Goal: Navigation & Orientation: Find specific page/section

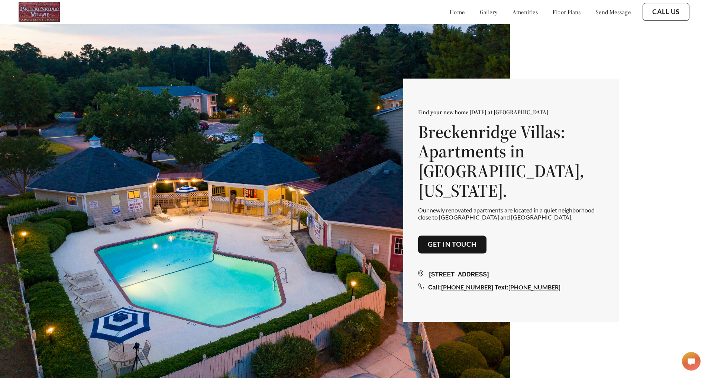
drag, startPoint x: 0, startPoint y: 0, endPoint x: 681, endPoint y: 76, distance: 685.2
click at [681, 76] on div "Find your new home [DATE] at [GEOGRAPHIC_DATA] Villas: Apartments in [GEOGRAPHI…" at bounding box center [354, 200] width 708 height 401
click at [41, 10] on img at bounding box center [39, 12] width 41 height 20
click at [516, 13] on link "amenities" at bounding box center [526, 11] width 26 height 7
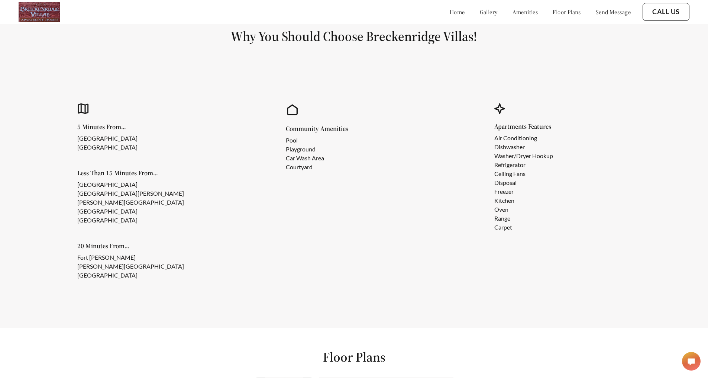
click at [553, 12] on link "floor plans" at bounding box center [567, 11] width 28 height 7
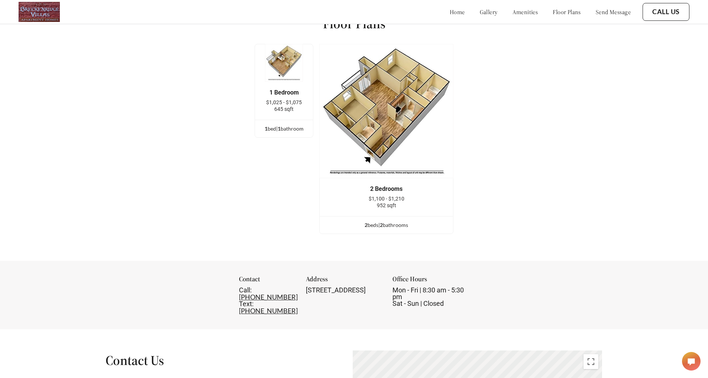
click at [480, 13] on link "gallery" at bounding box center [489, 11] width 18 height 7
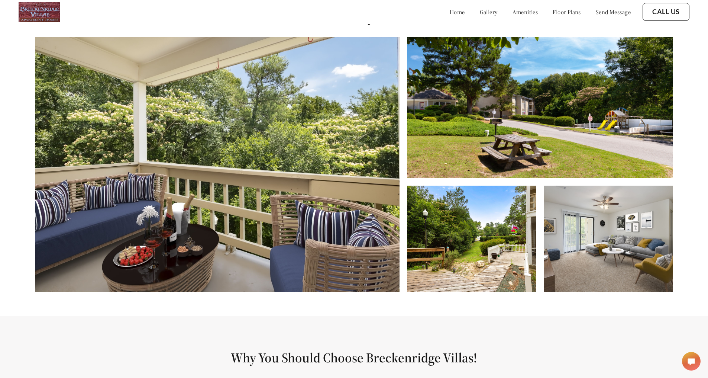
click at [450, 13] on link "home" at bounding box center [457, 11] width 15 height 7
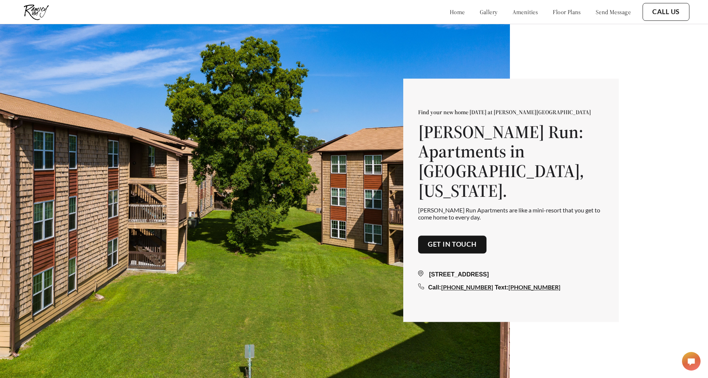
click at [34, 12] on img at bounding box center [36, 12] width 35 height 20
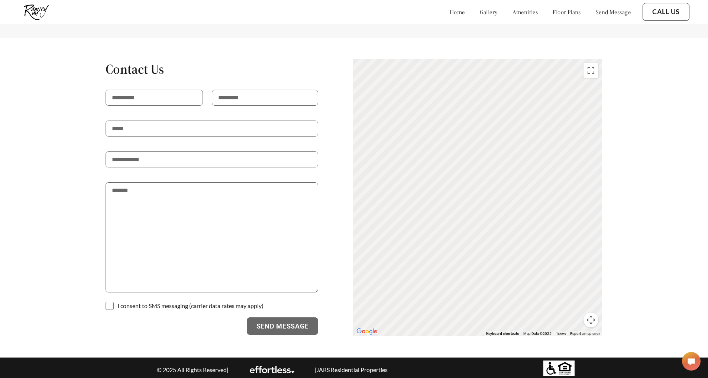
scroll to position [1262, 0]
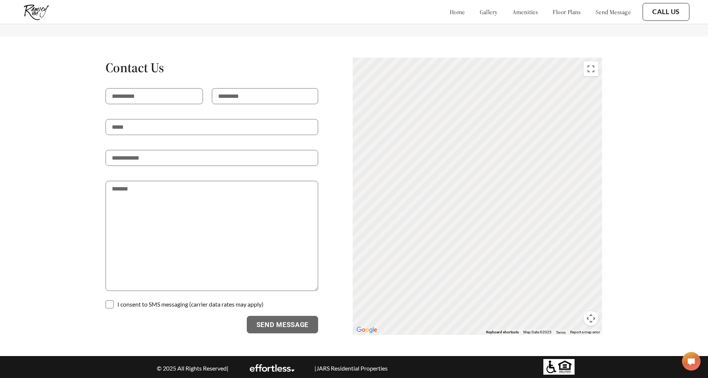
click at [343, 364] on p "| JARS Residential Properties" at bounding box center [350, 367] width 79 height 7
click at [320, 364] on p "| JARS Residential Properties" at bounding box center [350, 367] width 79 height 7
drag, startPoint x: 320, startPoint y: 362, endPoint x: 384, endPoint y: 371, distance: 64.9
click at [384, 371] on div "© 2025 All Rights Reserved | | JARS Residential Properties" at bounding box center [356, 368] width 407 height 18
